Goal: Information Seeking & Learning: Learn about a topic

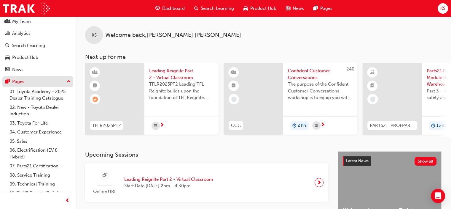
scroll to position [32, 0]
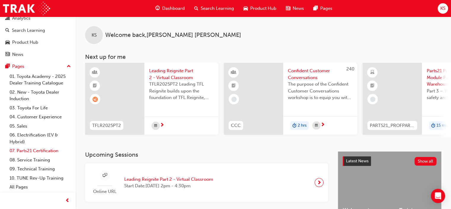
click at [41, 151] on link "07. Parts21 Certification" at bounding box center [40, 150] width 66 height 9
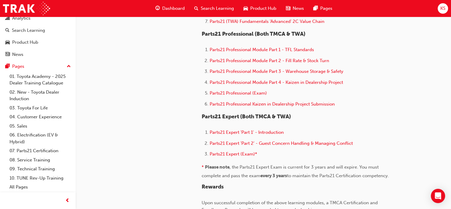
scroll to position [386, 0]
click at [323, 71] on span "Parts21 Professional Module Part 3 - Warehouse Storage & Safety" at bounding box center [277, 71] width 134 height 5
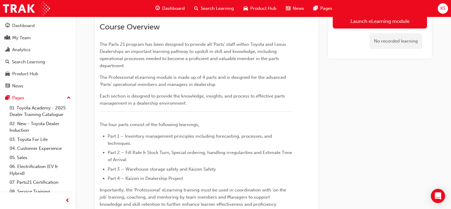
scroll to position [59, 0]
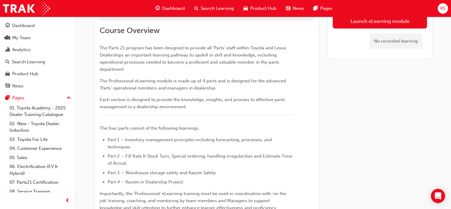
click at [218, 109] on p "Each section is designed to provide the knowledge, insights, and process to eff…" at bounding box center [196, 103] width 193 height 14
